Goal: Find specific page/section

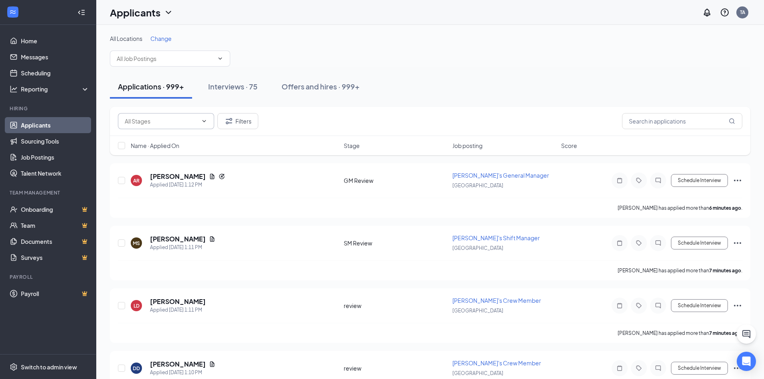
click at [191, 122] on input "text" at bounding box center [161, 121] width 73 height 9
click at [201, 122] on span at bounding box center [203, 121] width 8 height 6
click at [203, 120] on icon "ChevronDown" at bounding box center [205, 121] width 4 height 2
click at [207, 121] on icon "ChevronDown" at bounding box center [204, 121] width 6 height 6
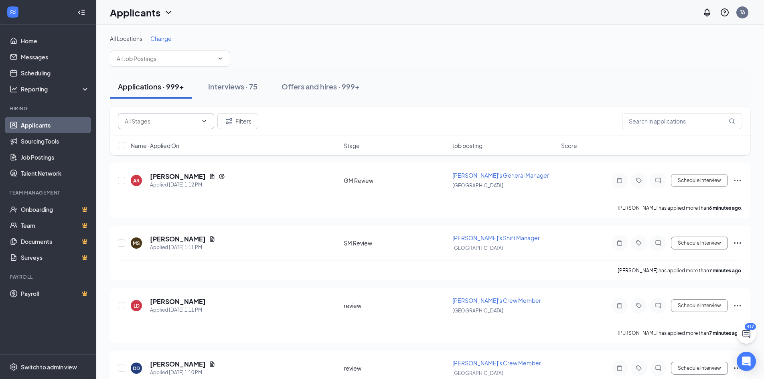
click at [192, 123] on input "text" at bounding box center [161, 121] width 73 height 9
